Goal: Information Seeking & Learning: Learn about a topic

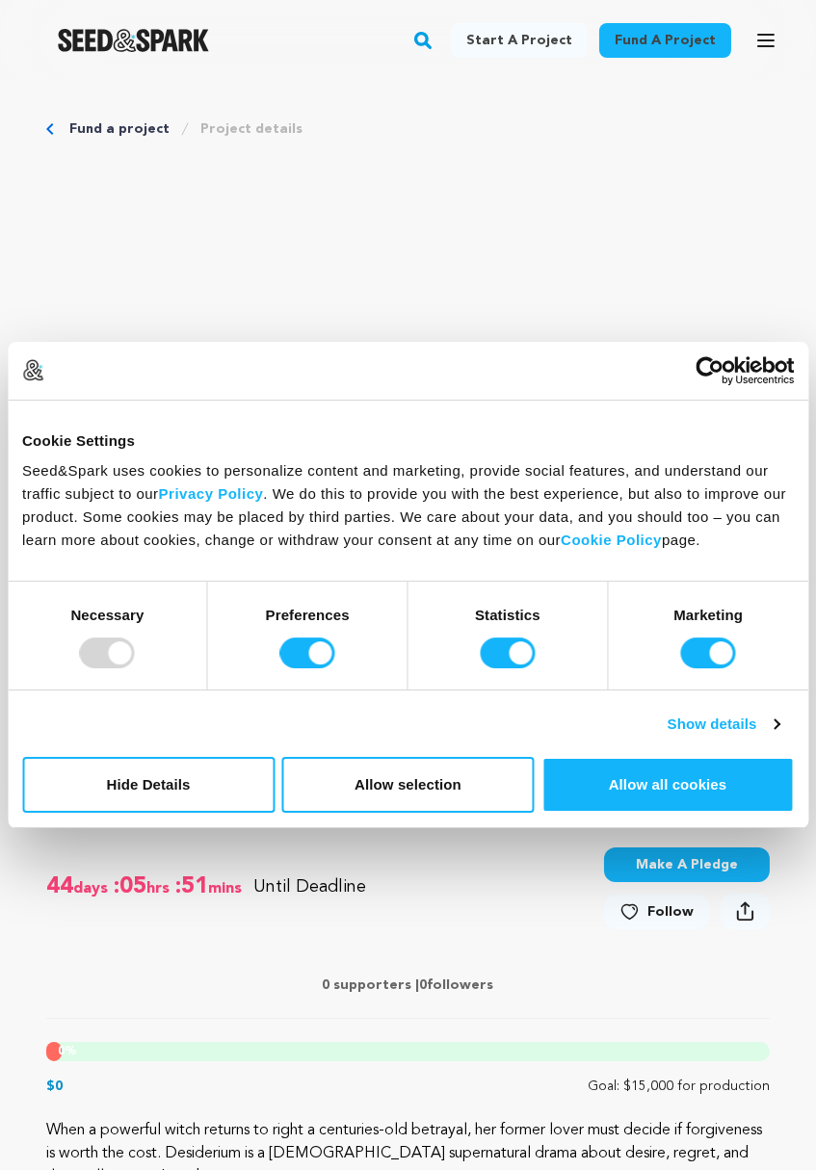
click at [90, 640] on div at bounding box center [107, 653] width 55 height 31
click at [684, 658] on input "Marketing" at bounding box center [708, 653] width 55 height 31
checkbox input "false"
click at [516, 657] on input "Statistics" at bounding box center [507, 653] width 55 height 31
checkbox input "false"
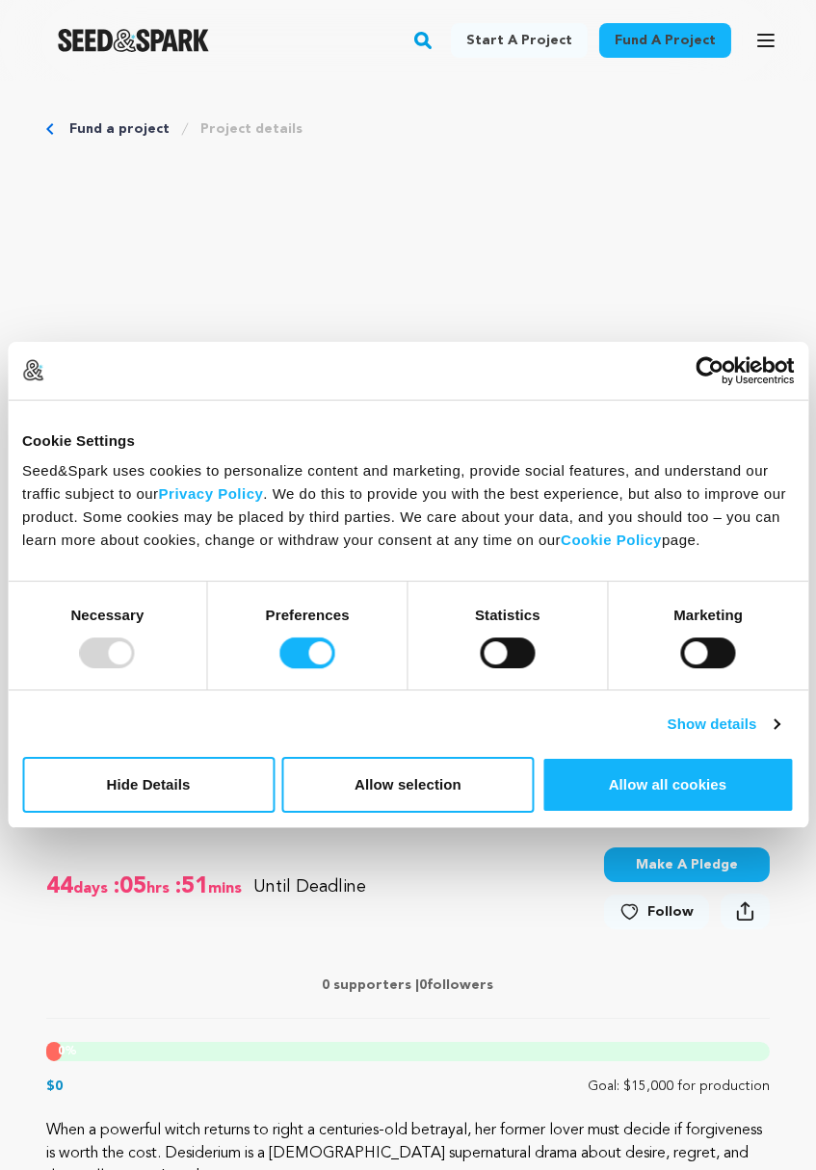
click at [298, 655] on input "Preferences" at bounding box center [307, 653] width 55 height 31
click at [694, 784] on button "Allow all cookies" at bounding box center [667, 785] width 252 height 56
checkbox input "true"
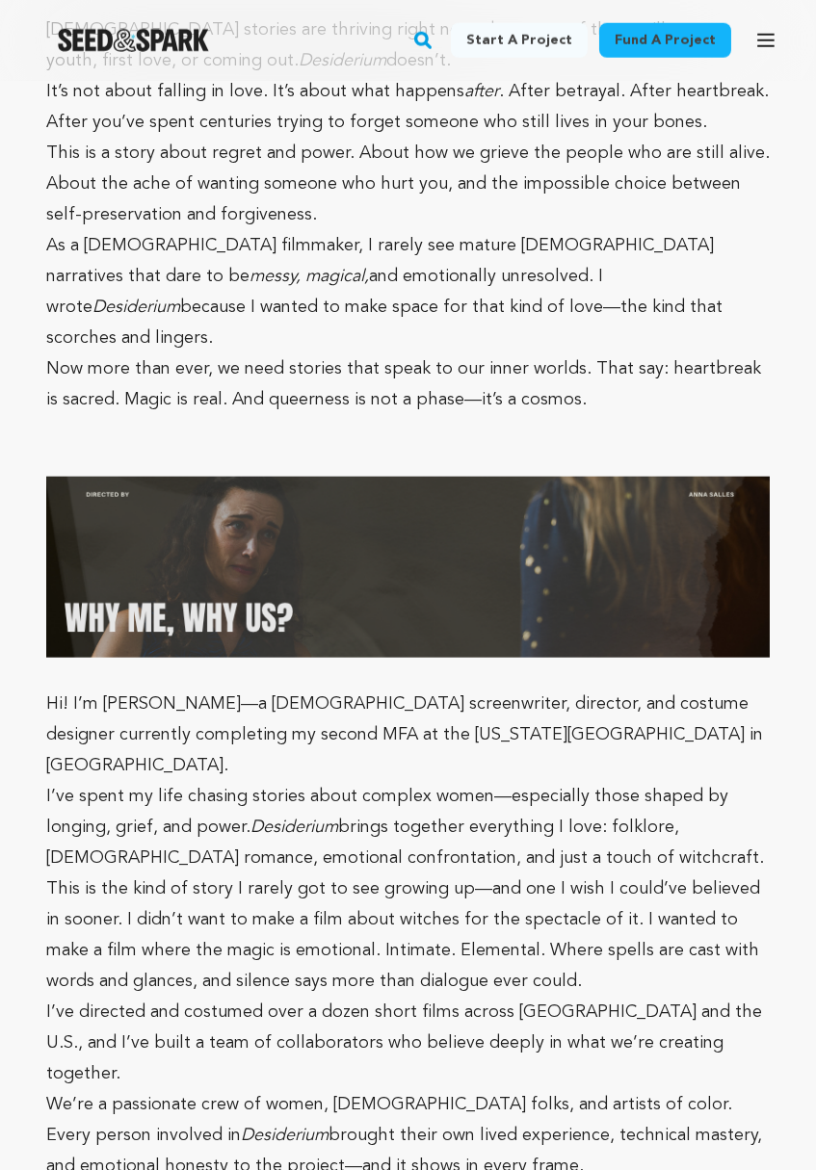
scroll to position [3516, 0]
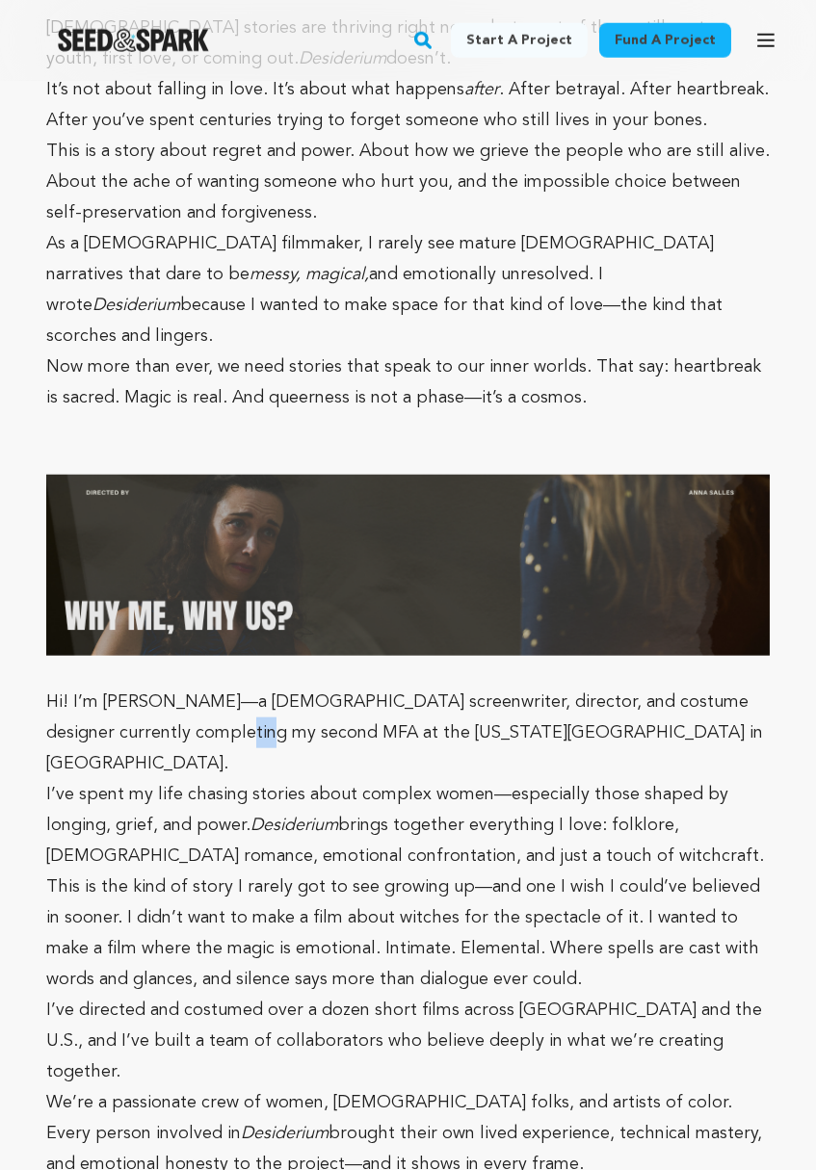
click at [733, 1087] on p "We’re a passionate crew of women, [DEMOGRAPHIC_DATA] folks, and artists of colo…" at bounding box center [407, 1133] width 723 height 92
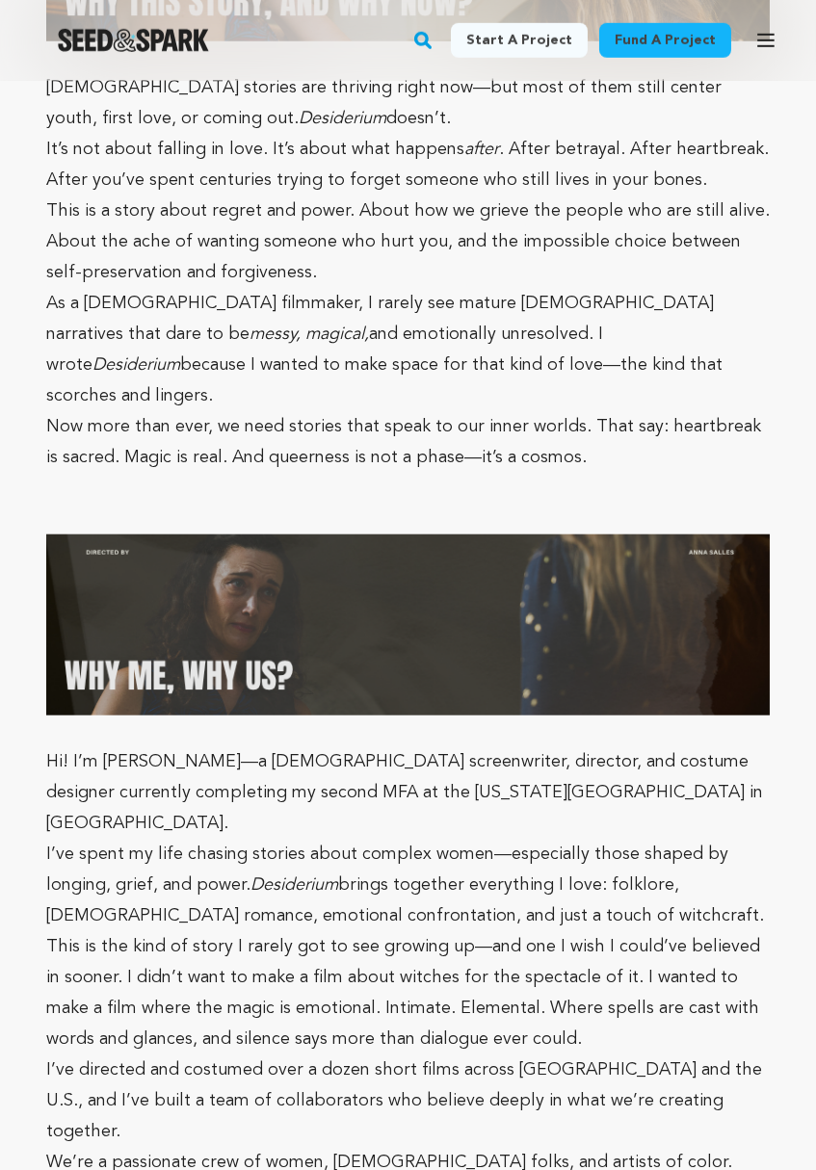
scroll to position [3297, 0]
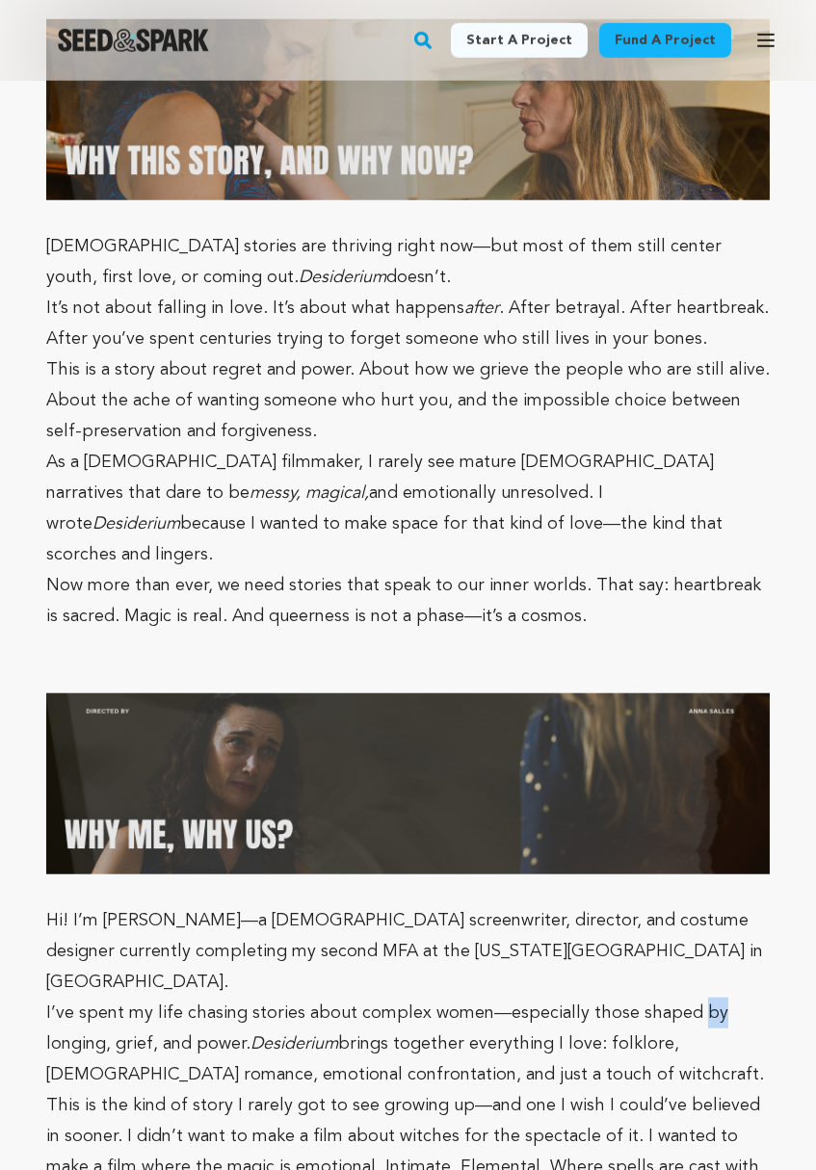
click at [38, 674] on div "Fund a project Project details Desiderium [GEOGRAPHIC_DATA], [US_STATE] | Film …" at bounding box center [408, 48] width 816 height 6529
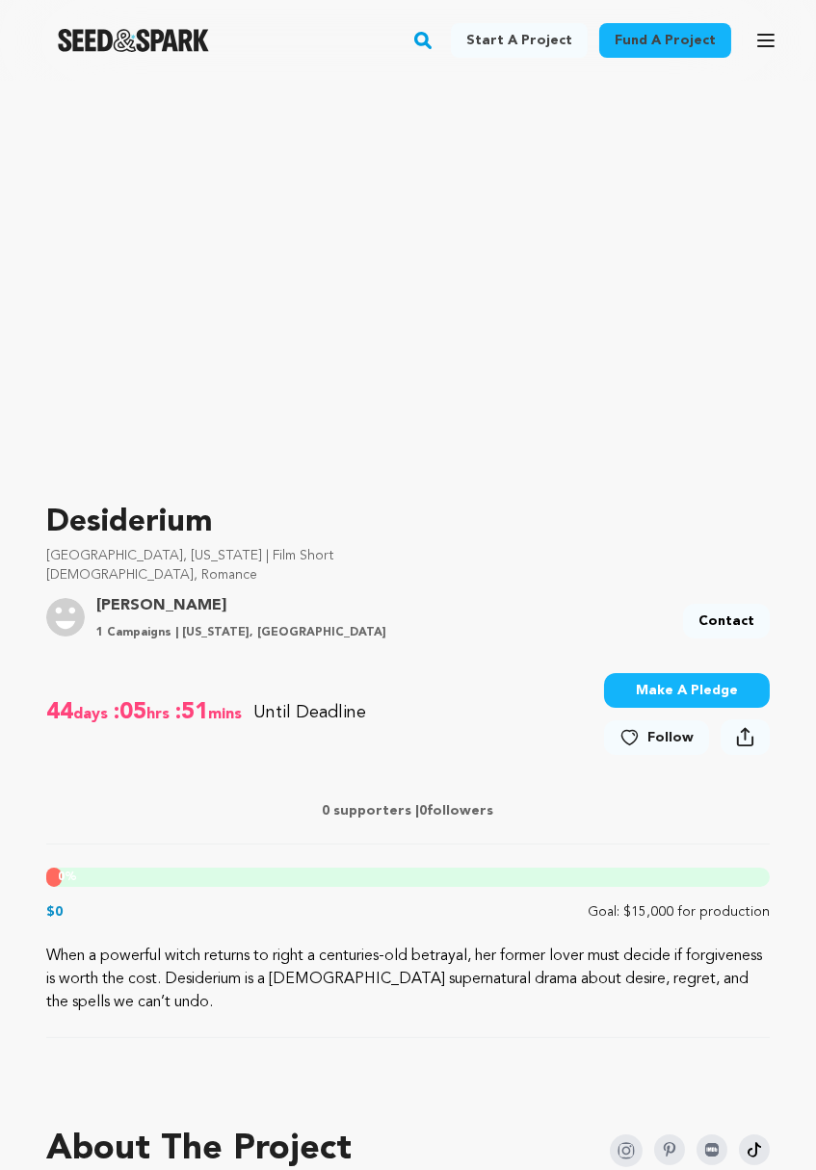
scroll to position [0, 0]
